Goal: Task Accomplishment & Management: Use online tool/utility

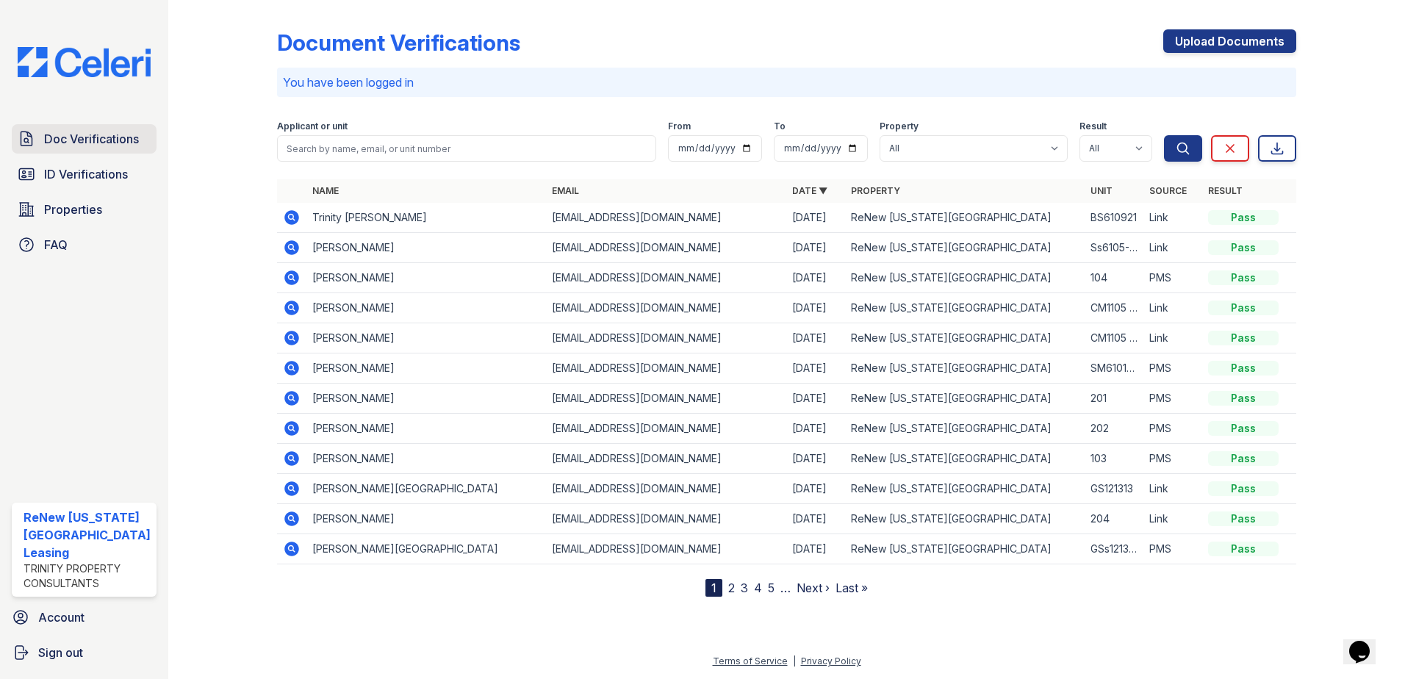
click at [76, 130] on span "Doc Verifications" at bounding box center [91, 139] width 95 height 18
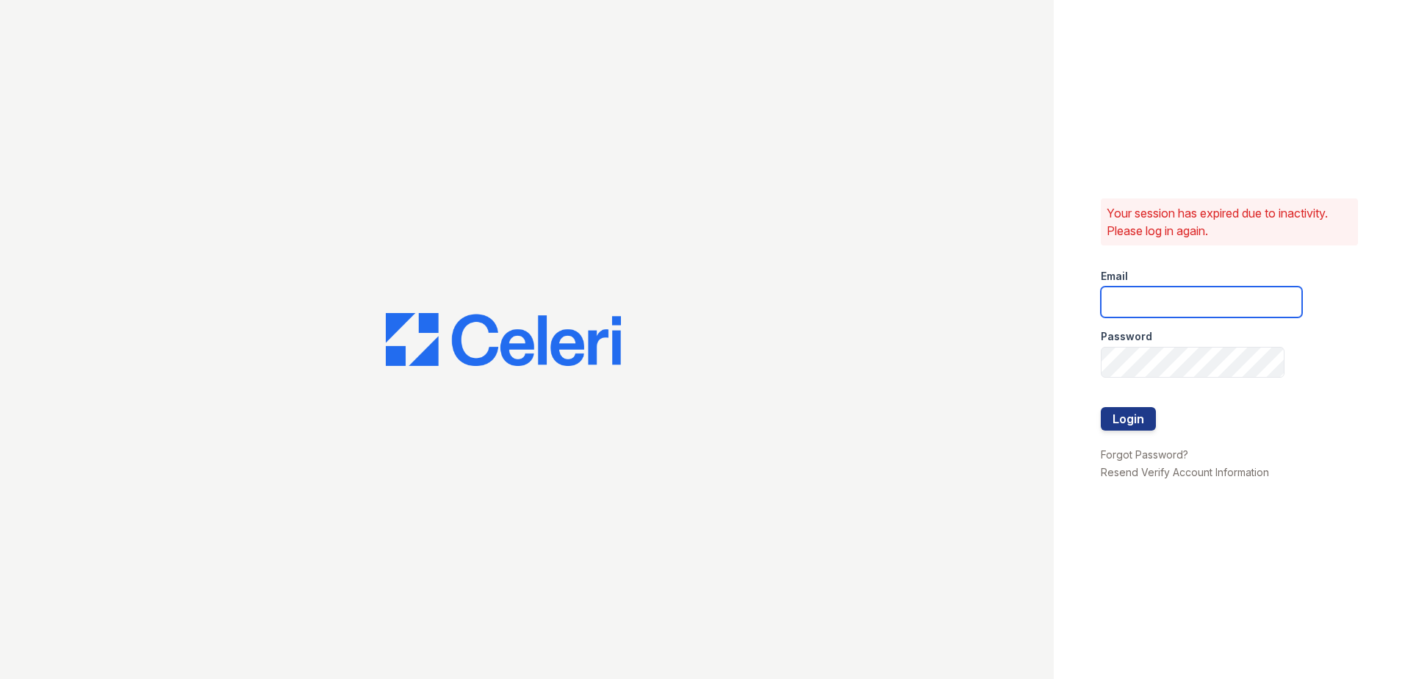
type input "renewvirginiabeach@trinity-pm.com"
click at [1138, 418] on button "Login" at bounding box center [1128, 419] width 55 height 24
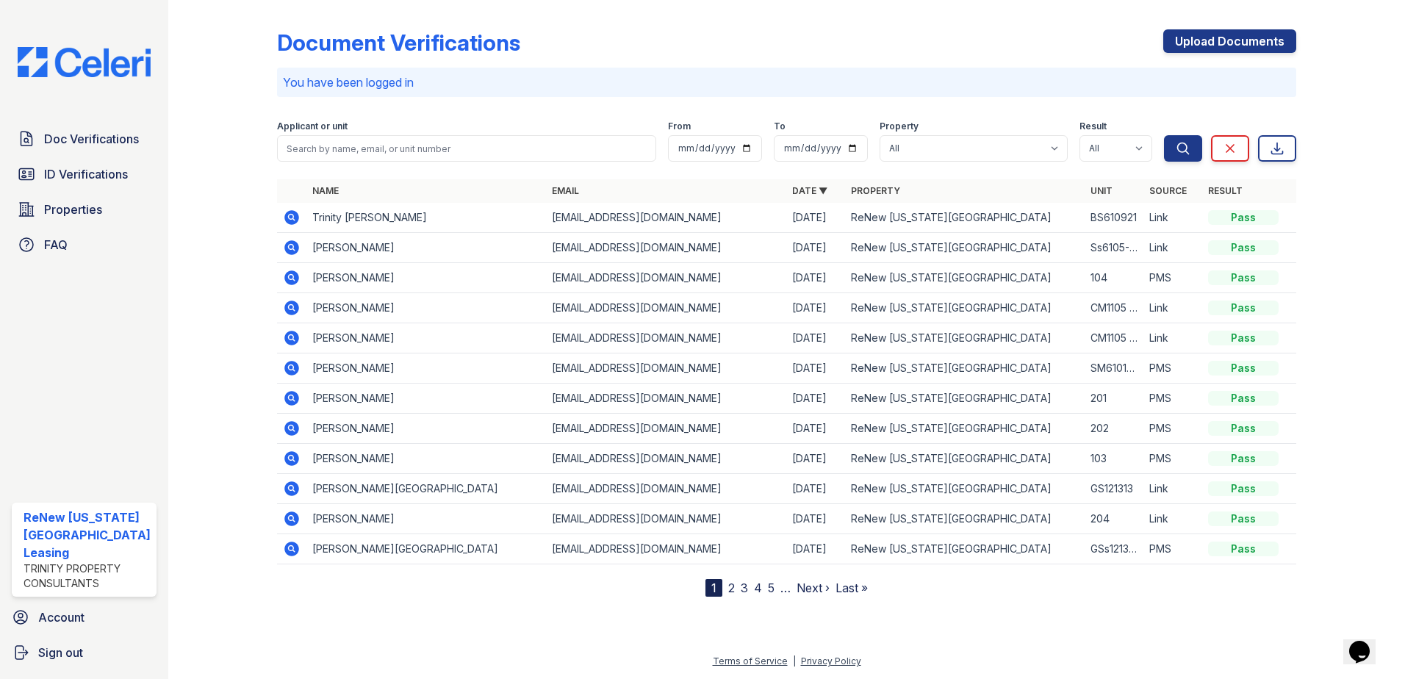
click at [209, 146] on div at bounding box center [234, 301] width 85 height 591
